Goal: Information Seeking & Learning: Learn about a topic

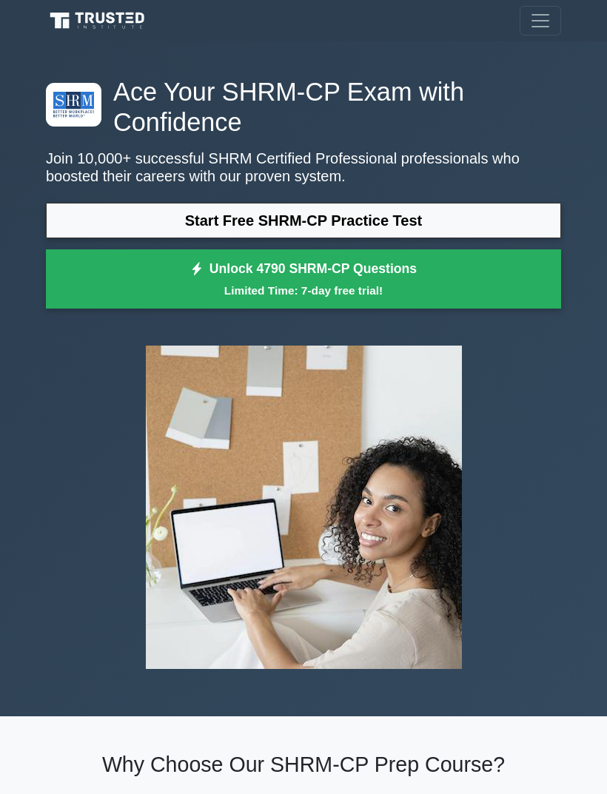
click at [510, 217] on link "Start Free SHRM-CP Practice Test" at bounding box center [303, 221] width 515 height 36
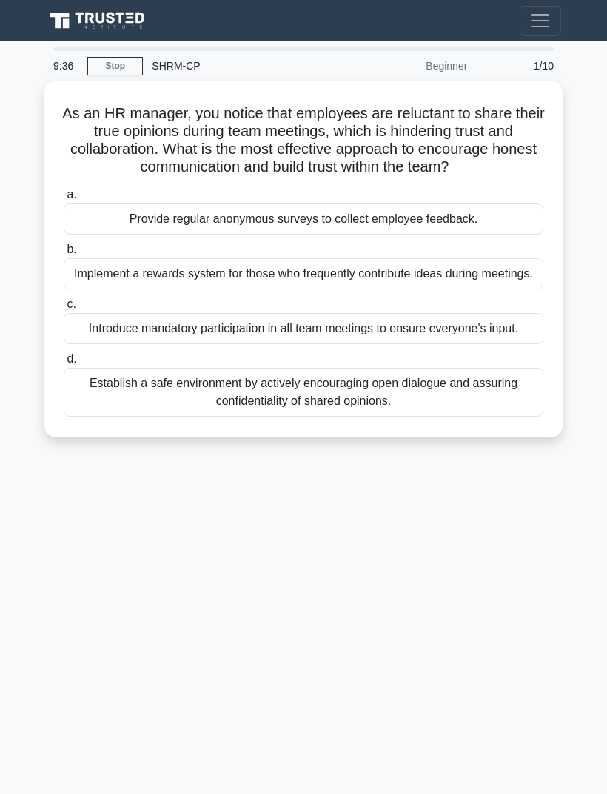
click at [298, 416] on div "Establish a safe environment by actively encouraging open dialogue and assuring…" at bounding box center [303, 392] width 479 height 49
click at [64, 364] on input "d. Establish a safe environment by actively encouraging open dialogue and assur…" at bounding box center [64, 359] width 0 height 10
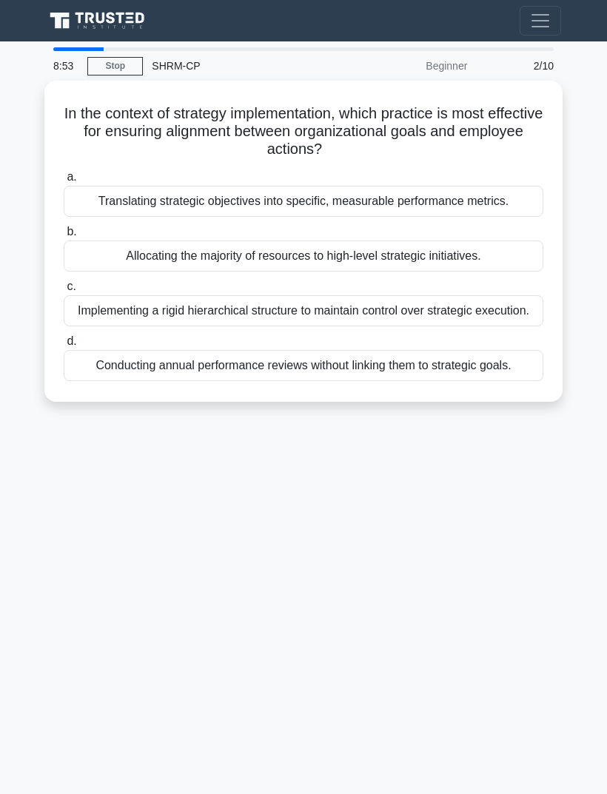
click at [420, 206] on div "Translating strategic objectives into specific, measurable performance metrics." at bounding box center [303, 201] width 479 height 31
click at [64, 182] on input "a. Translating strategic objectives into specific, measurable performance metri…" at bounding box center [64, 177] width 0 height 10
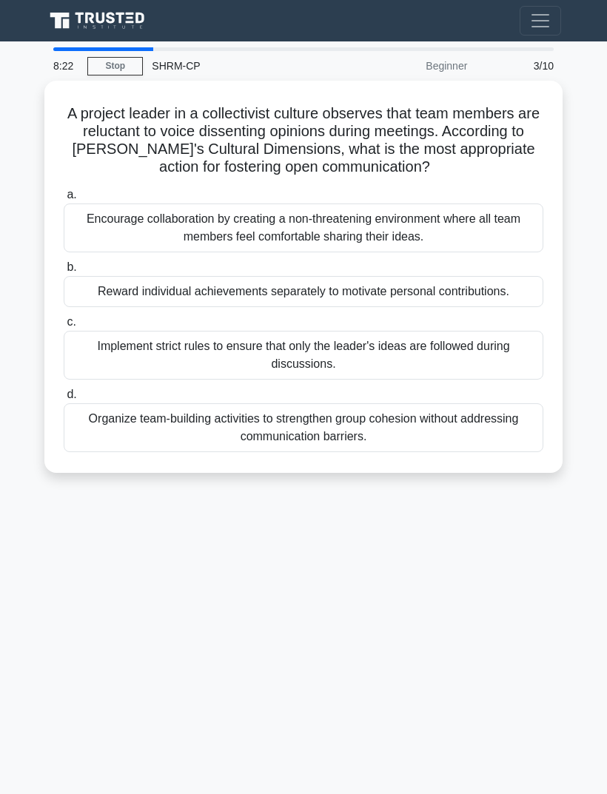
click at [462, 246] on div "Encourage collaboration by creating a non-threatening environment where all tea…" at bounding box center [303, 227] width 479 height 49
click at [64, 200] on input "a. Encourage collaboration by creating a non-threatening environment where all …" at bounding box center [64, 195] width 0 height 10
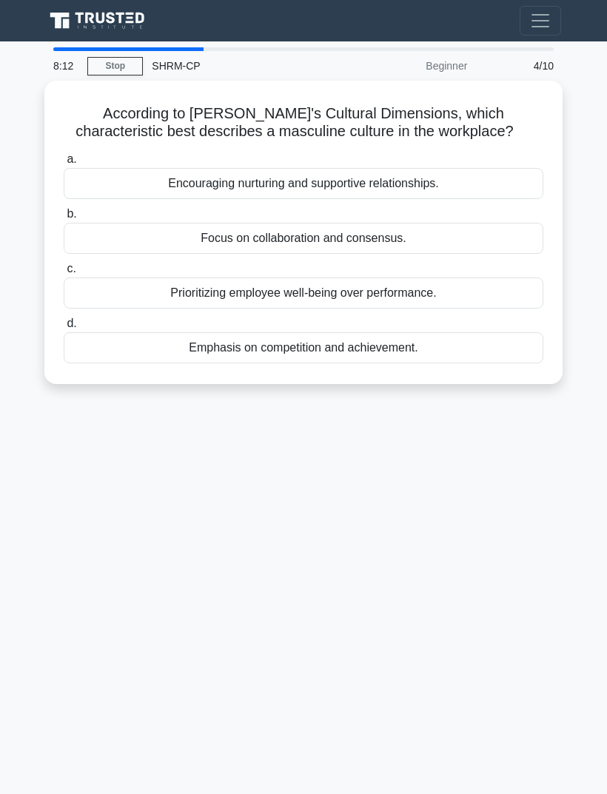
click at [466, 363] on div "Emphasis on competition and achievement." at bounding box center [303, 347] width 479 height 31
click at [64, 328] on input "d. Emphasis on competition and achievement." at bounding box center [64, 324] width 0 height 10
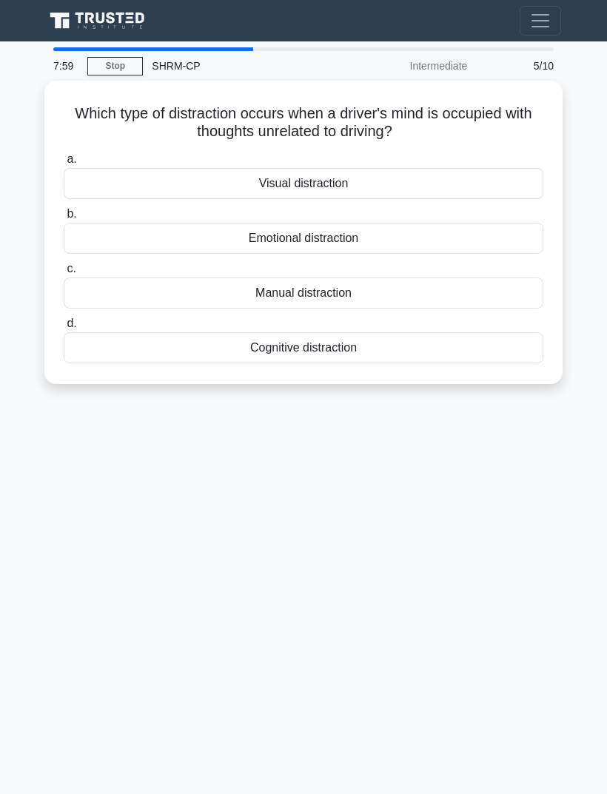
click at [337, 343] on div "Cognitive distraction" at bounding box center [303, 347] width 479 height 31
click at [64, 328] on input "d. Cognitive distraction" at bounding box center [64, 324] width 0 height 10
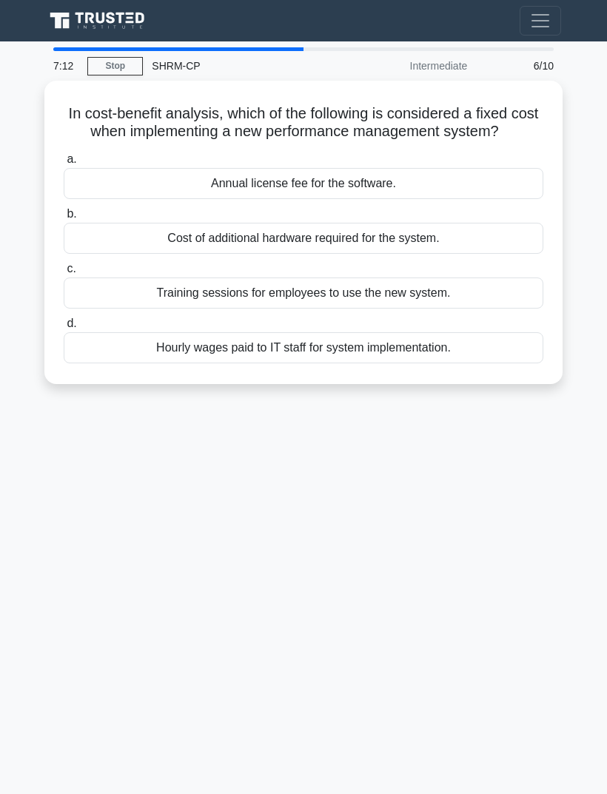
click at [91, 251] on div "Cost of additional hardware required for the system." at bounding box center [303, 238] width 479 height 31
click at [64, 219] on input "b. Cost of additional hardware required for the system." at bounding box center [64, 214] width 0 height 10
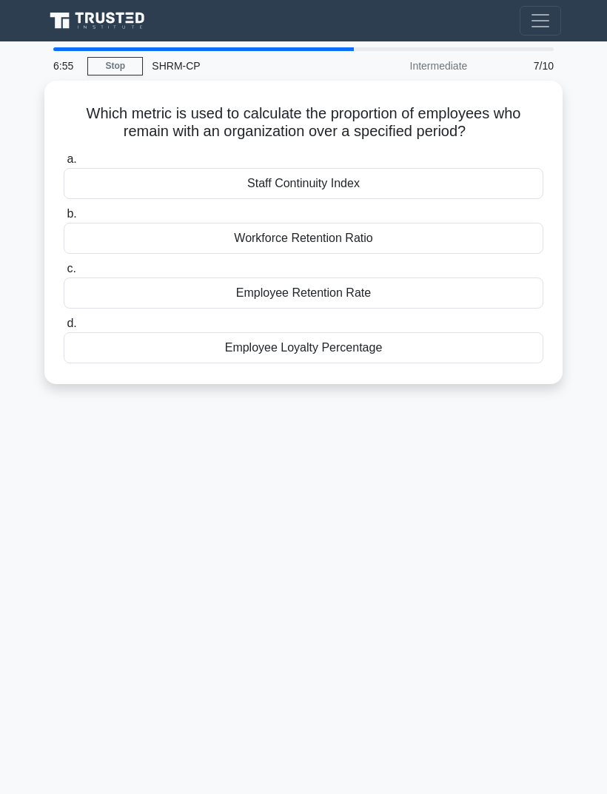
click at [150, 295] on div "Employee Retention Rate" at bounding box center [303, 292] width 479 height 31
click at [64, 274] on input "c. Employee Retention Rate" at bounding box center [64, 269] width 0 height 10
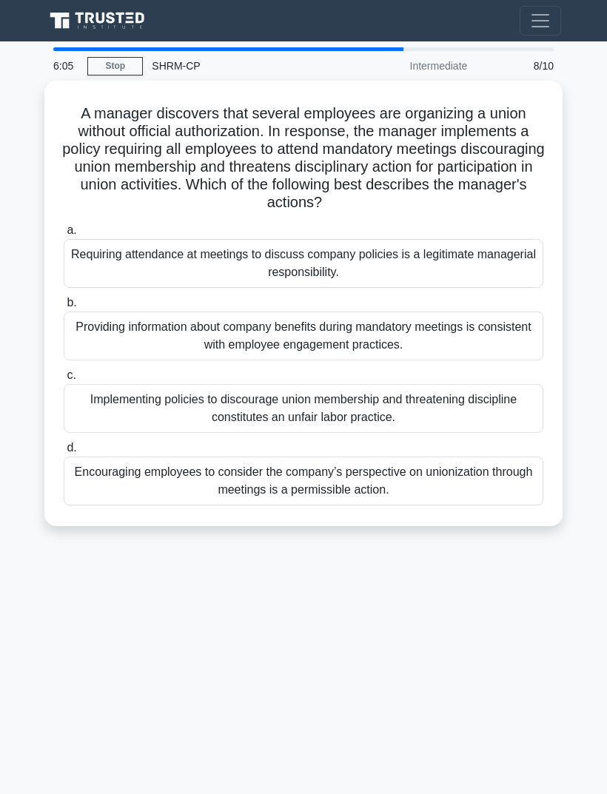
click at [493, 394] on div "Implementing policies to discourage union membership and threatening discipline…" at bounding box center [303, 408] width 479 height 49
click at [64, 380] on input "c. Implementing policies to discourage union membership and threatening discipl…" at bounding box center [64, 376] width 0 height 10
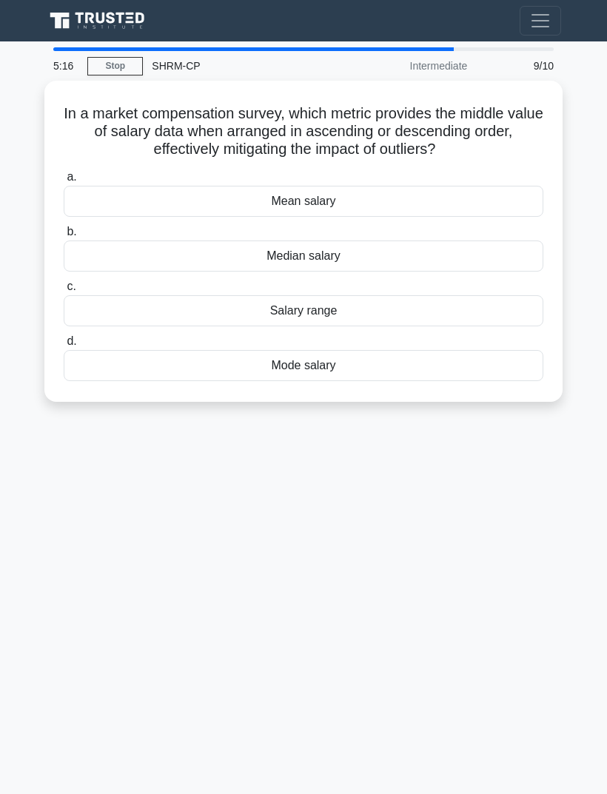
click at [358, 264] on div "Median salary" at bounding box center [303, 255] width 479 height 31
click at [64, 237] on input "b. Median salary" at bounding box center [64, 232] width 0 height 10
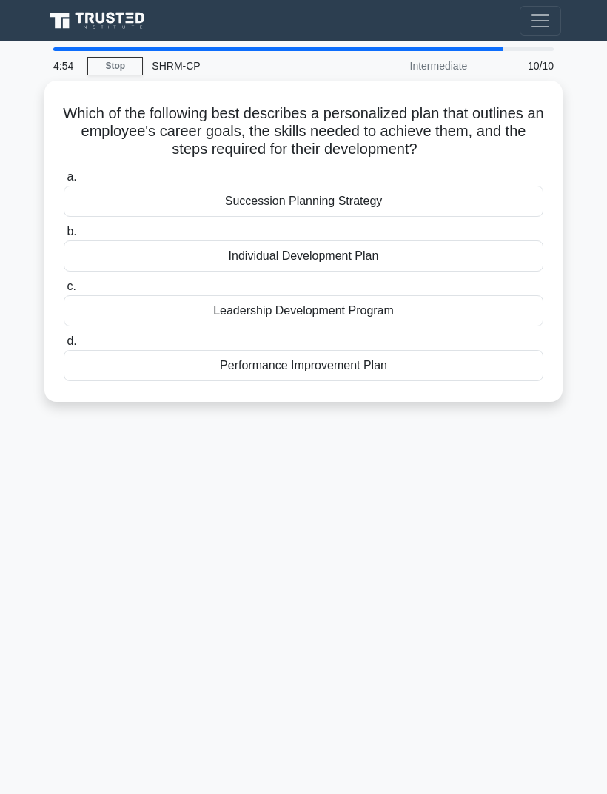
click at [143, 242] on div "Individual Development Plan" at bounding box center [303, 255] width 479 height 31
click at [64, 237] on input "b. Individual Development Plan" at bounding box center [64, 232] width 0 height 10
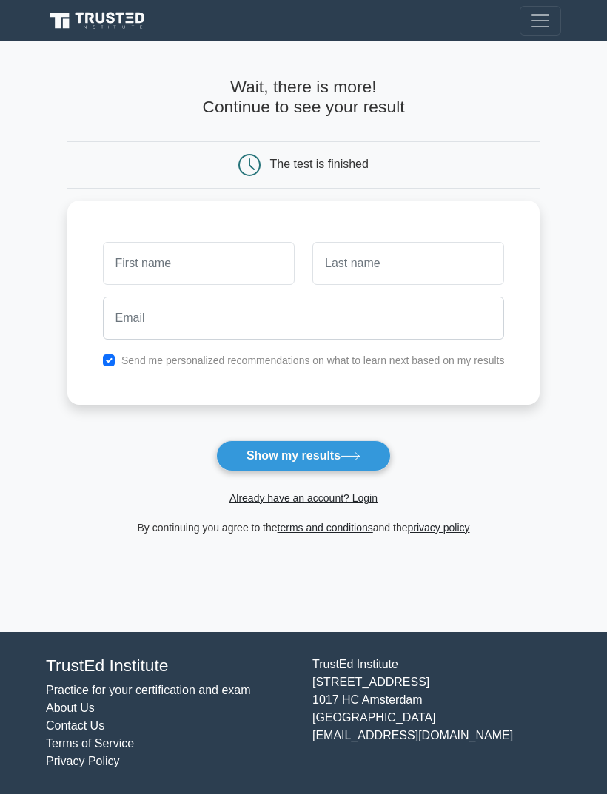
click at [108, 257] on input "text" at bounding box center [199, 263] width 192 height 43
type input "Stephen"
type input "Root"
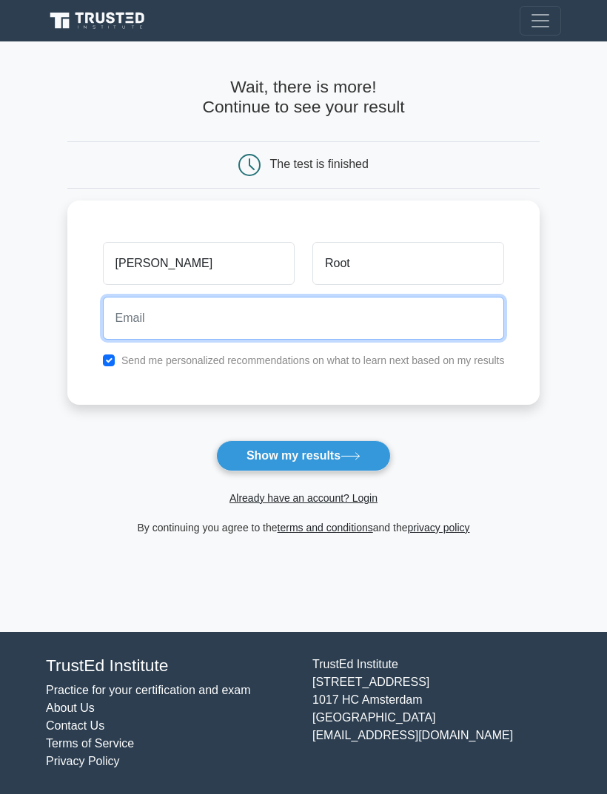
type input "sroot0399@gmail.com"
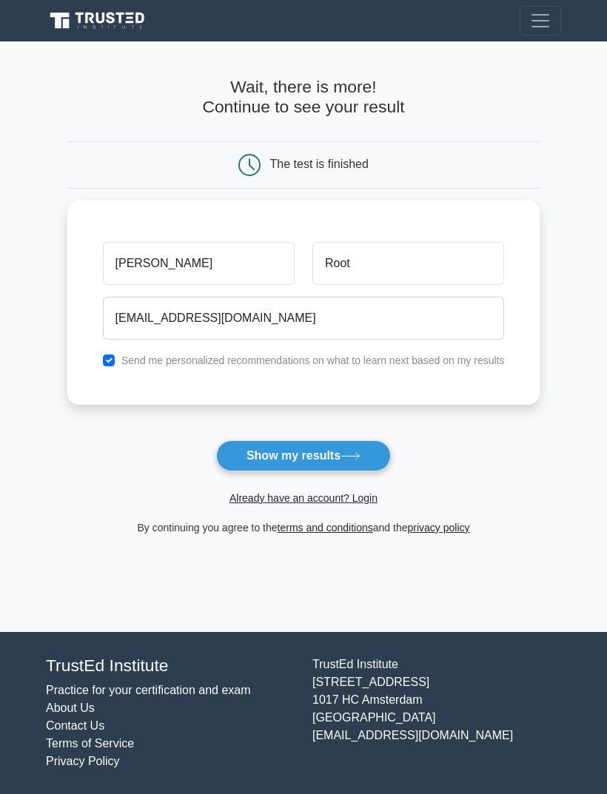
click at [103, 354] on input "checkbox" at bounding box center [109, 360] width 12 height 12
checkbox input "false"
click at [240, 453] on button "Show my results" at bounding box center [303, 455] width 175 height 31
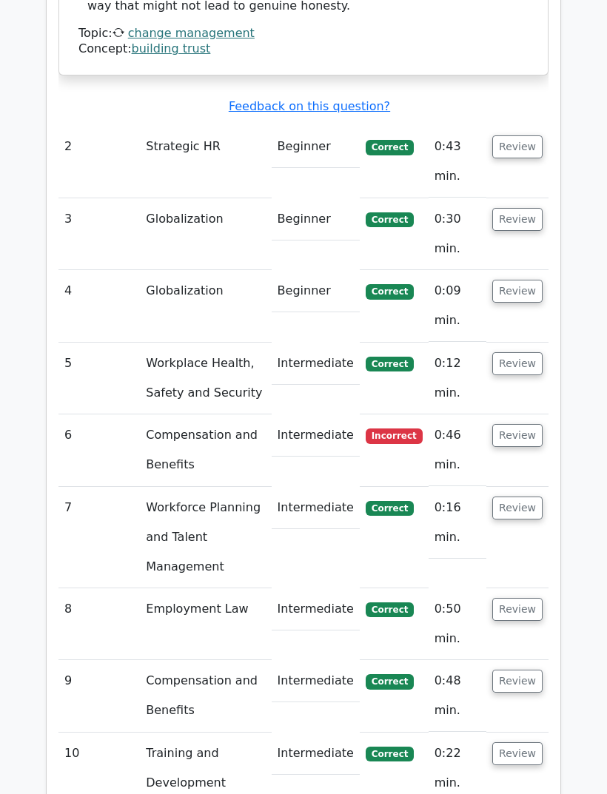
scroll to position [1955, 0]
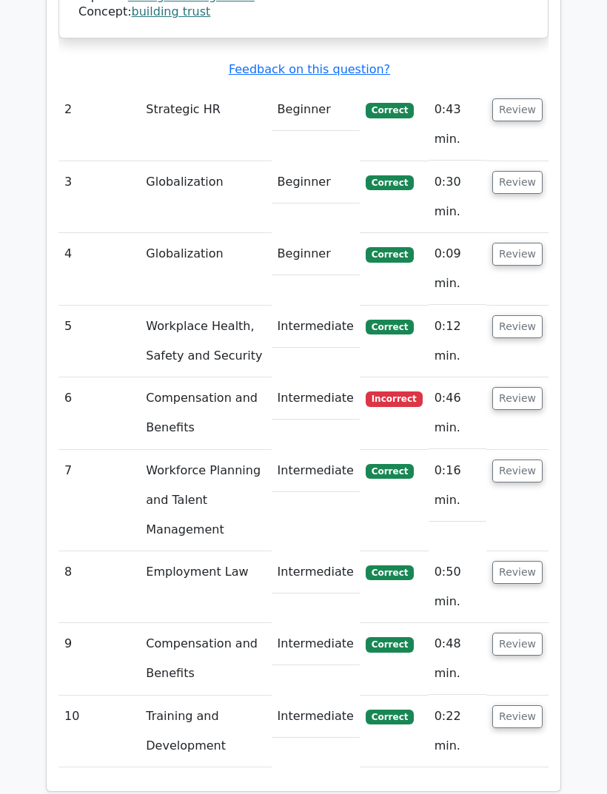
click at [163, 377] on td "Compensation and Benefits" at bounding box center [205, 413] width 131 height 72
click at [141, 377] on td "Compensation and Benefits" at bounding box center [205, 413] width 131 height 72
click at [515, 387] on button "Review" at bounding box center [517, 398] width 50 height 23
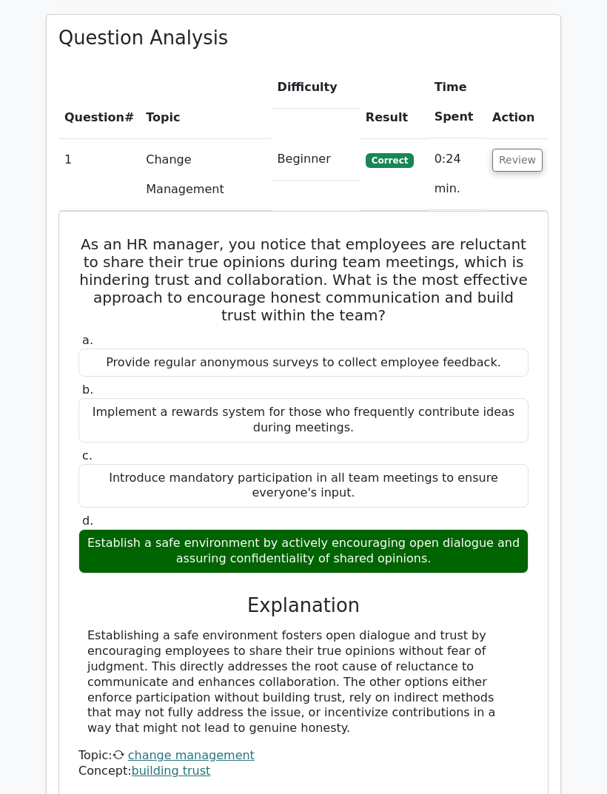
scroll to position [1194, 0]
